Goal: Find specific page/section: Find specific page/section

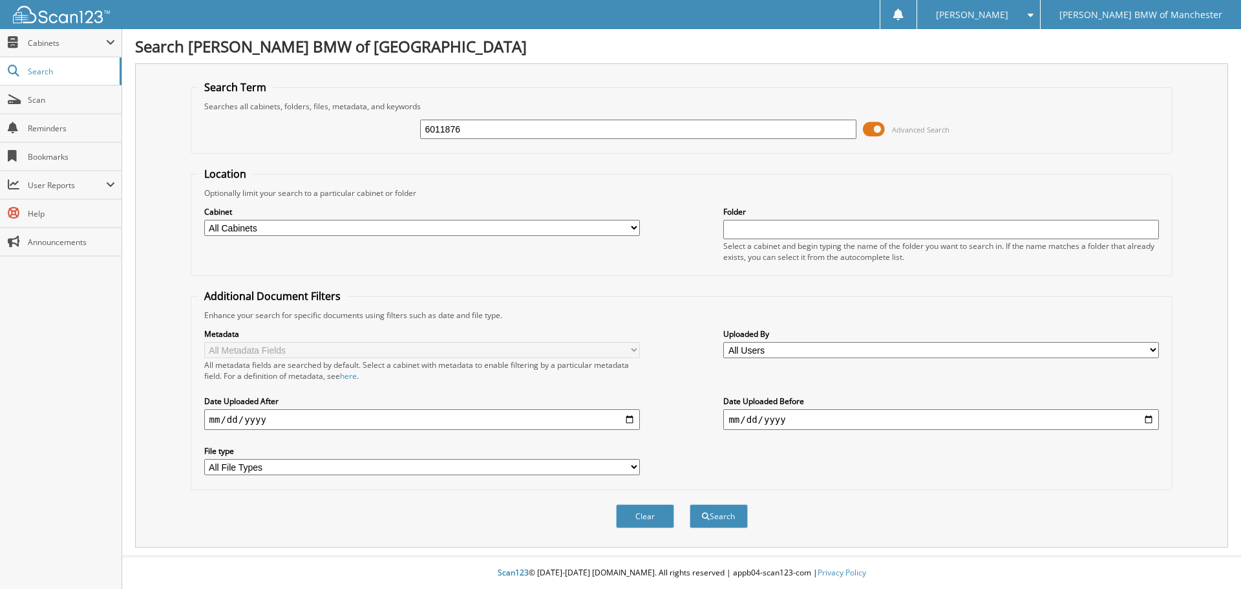
type input "6011876"
click at [690, 504] on button "Search" at bounding box center [719, 516] width 58 height 24
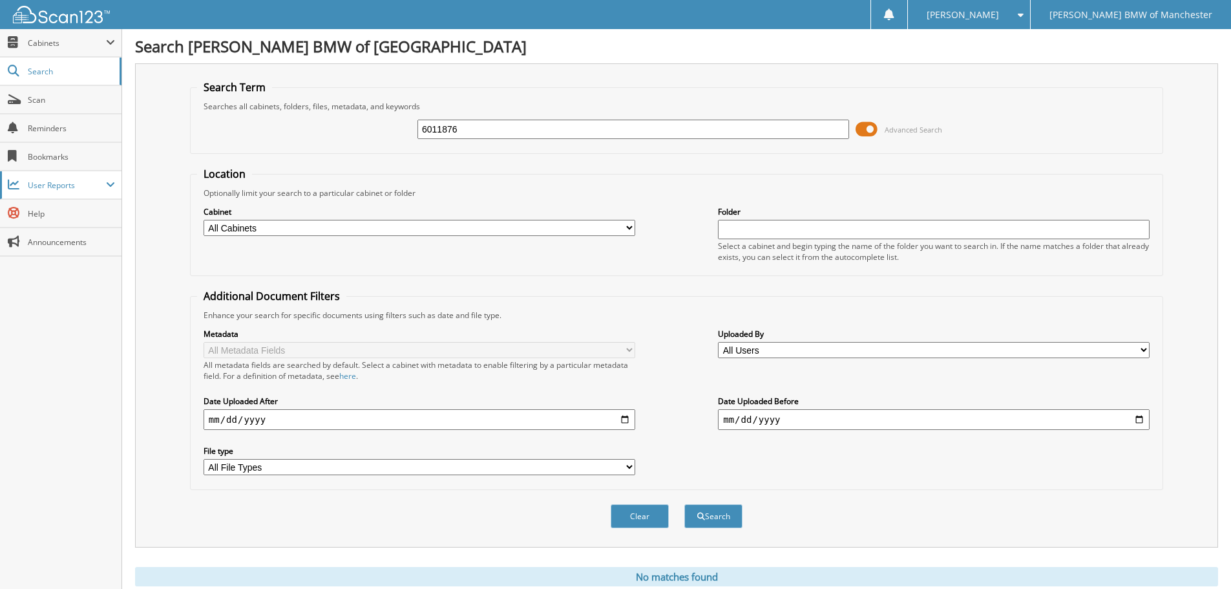
click at [100, 189] on span "User Reports" at bounding box center [67, 185] width 78 height 11
click at [72, 219] on link "My Recent Activity" at bounding box center [60, 213] width 121 height 28
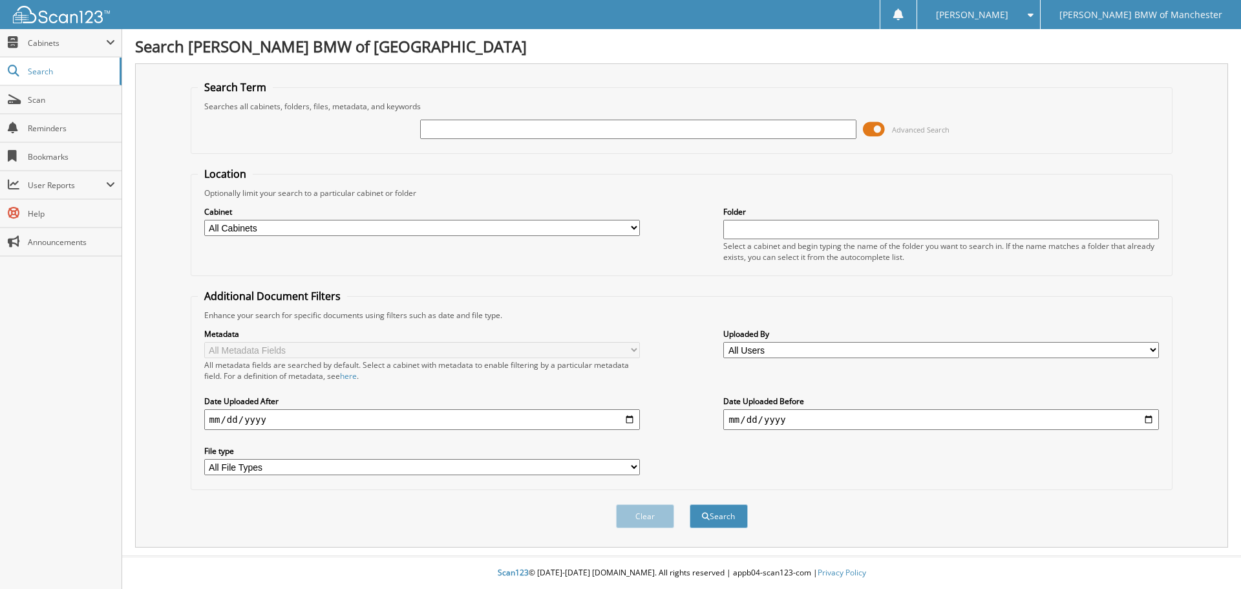
click at [475, 129] on input "text" at bounding box center [638, 129] width 436 height 19
click at [106, 196] on span "User Reports" at bounding box center [60, 185] width 121 height 28
click at [92, 213] on span "My Recent Activity" at bounding box center [67, 213] width 95 height 12
click at [572, 120] on input "text" at bounding box center [638, 129] width 436 height 19
type input "8116258"
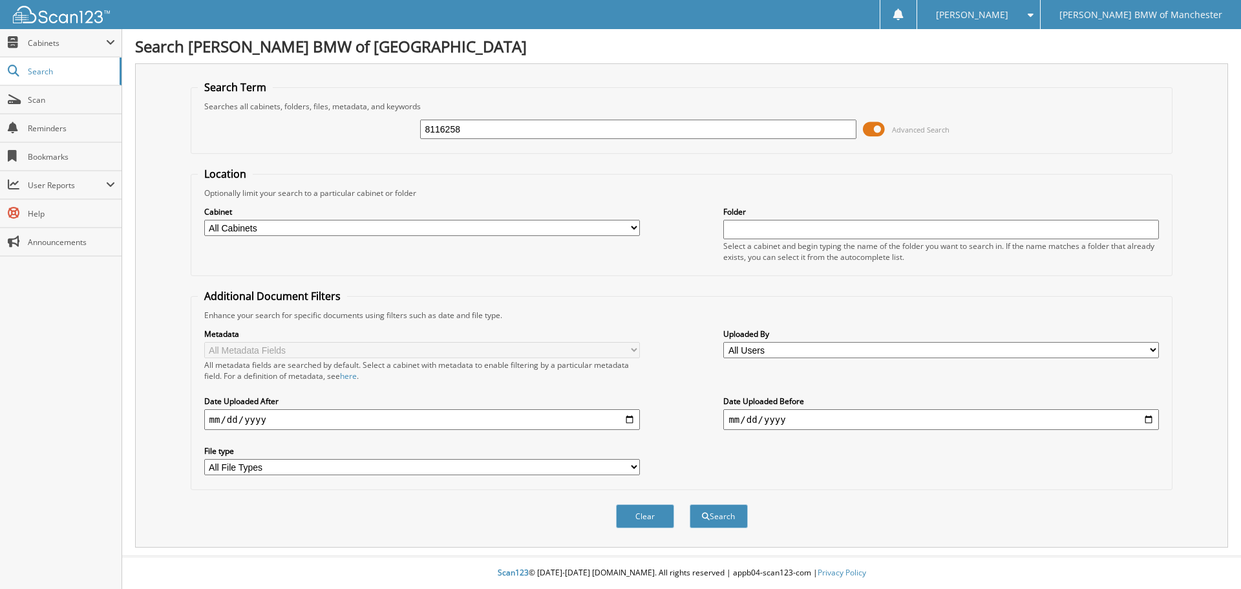
click at [690, 504] on button "Search" at bounding box center [719, 516] width 58 height 24
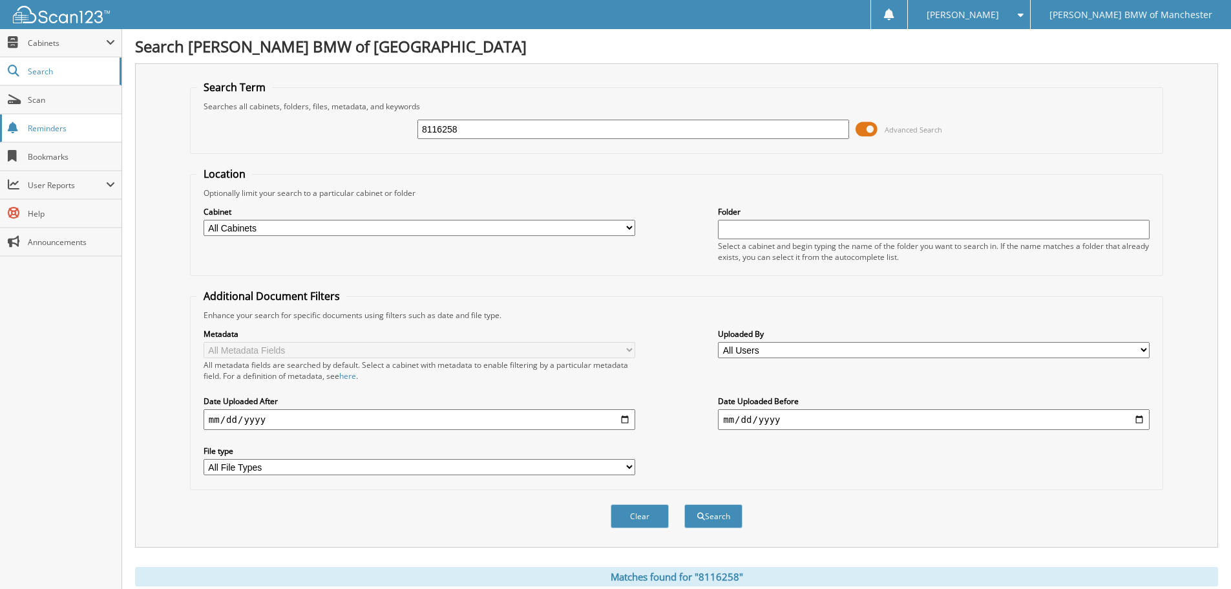
click at [81, 114] on link "Reminders" at bounding box center [60, 128] width 121 height 28
